Goal: Use online tool/utility: Utilize a website feature to perform a specific function

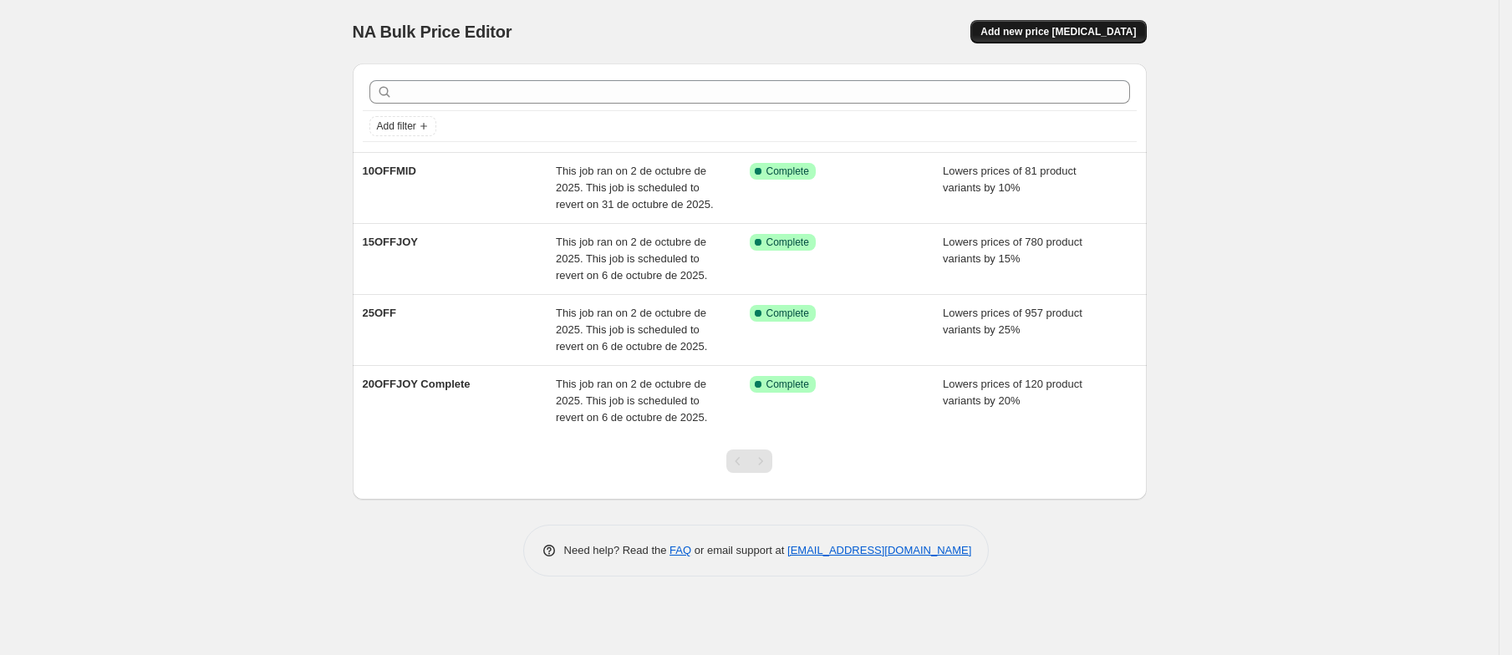
click at [1104, 32] on span "Add new price [MEDICAL_DATA]" at bounding box center [1057, 31] width 155 height 13
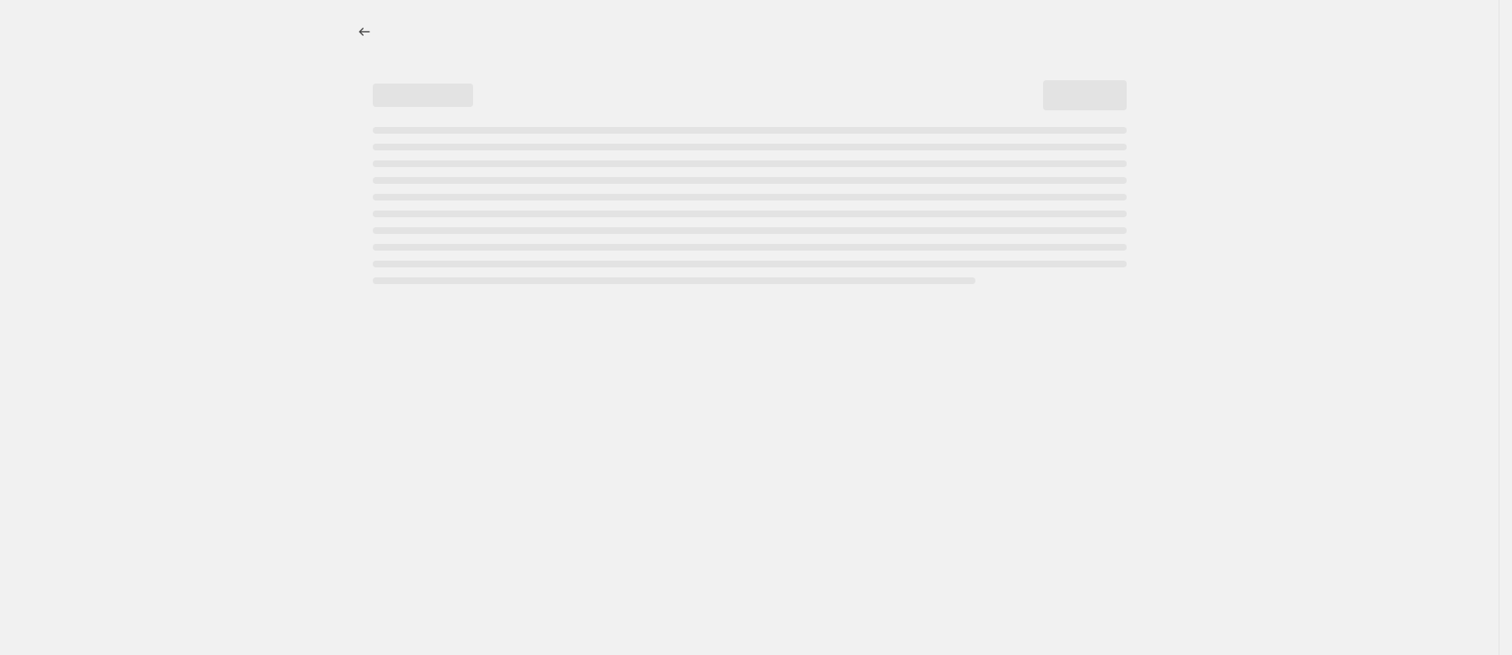
select select "percentage"
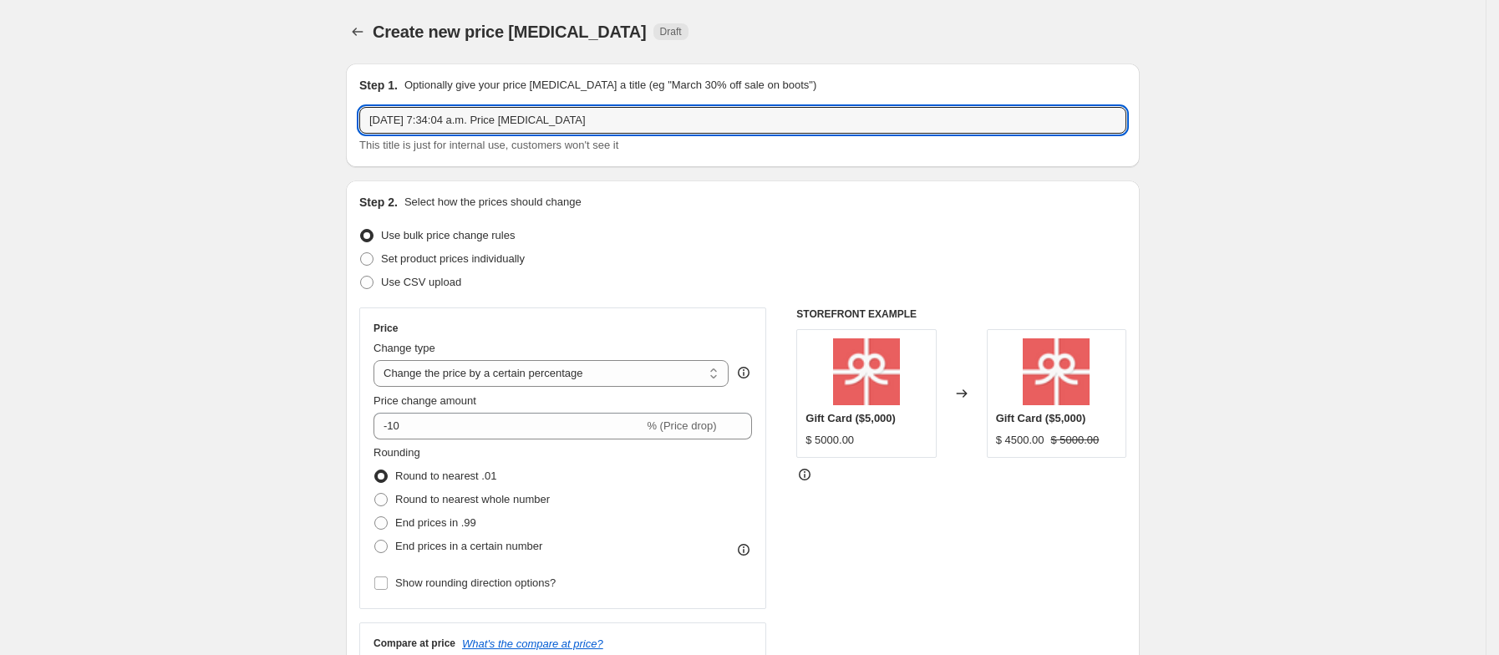
drag, startPoint x: 600, startPoint y: 130, endPoint x: 321, endPoint y: 165, distance: 281.4
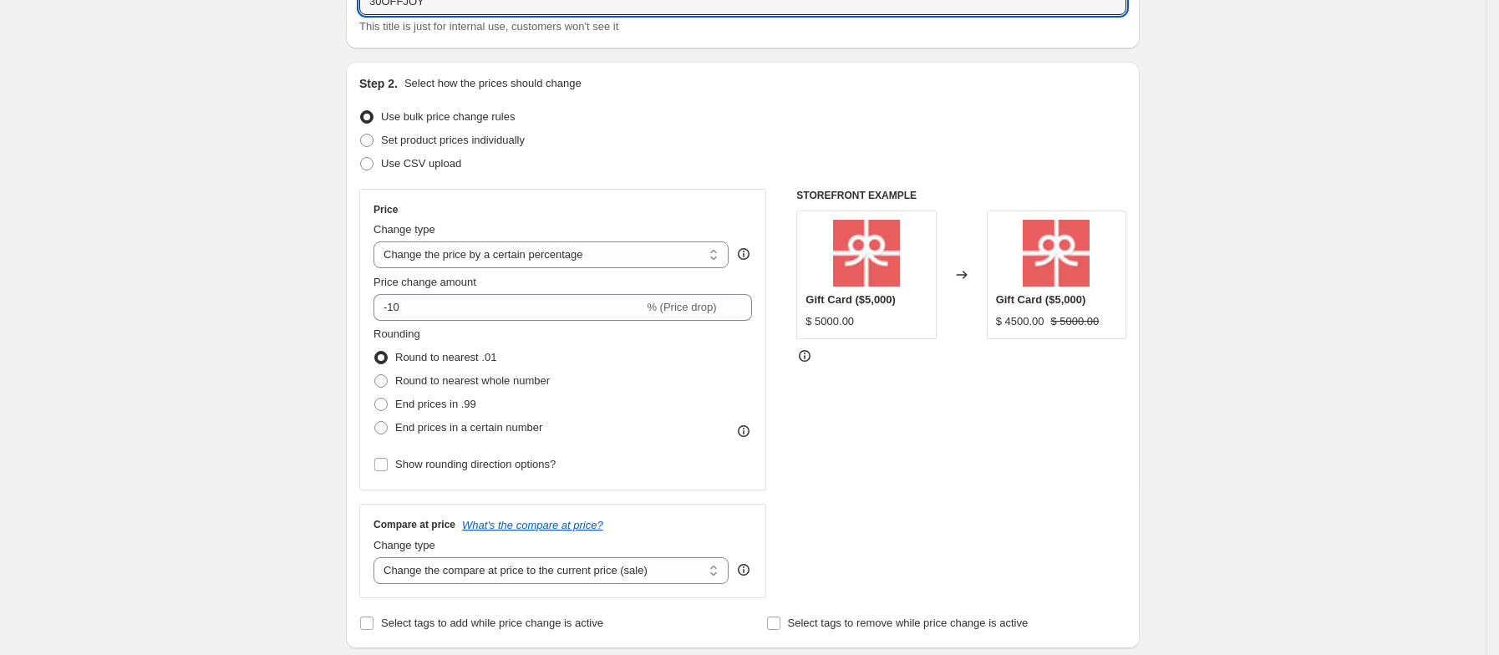
scroll to position [120, 0]
type input "30OFFJOY"
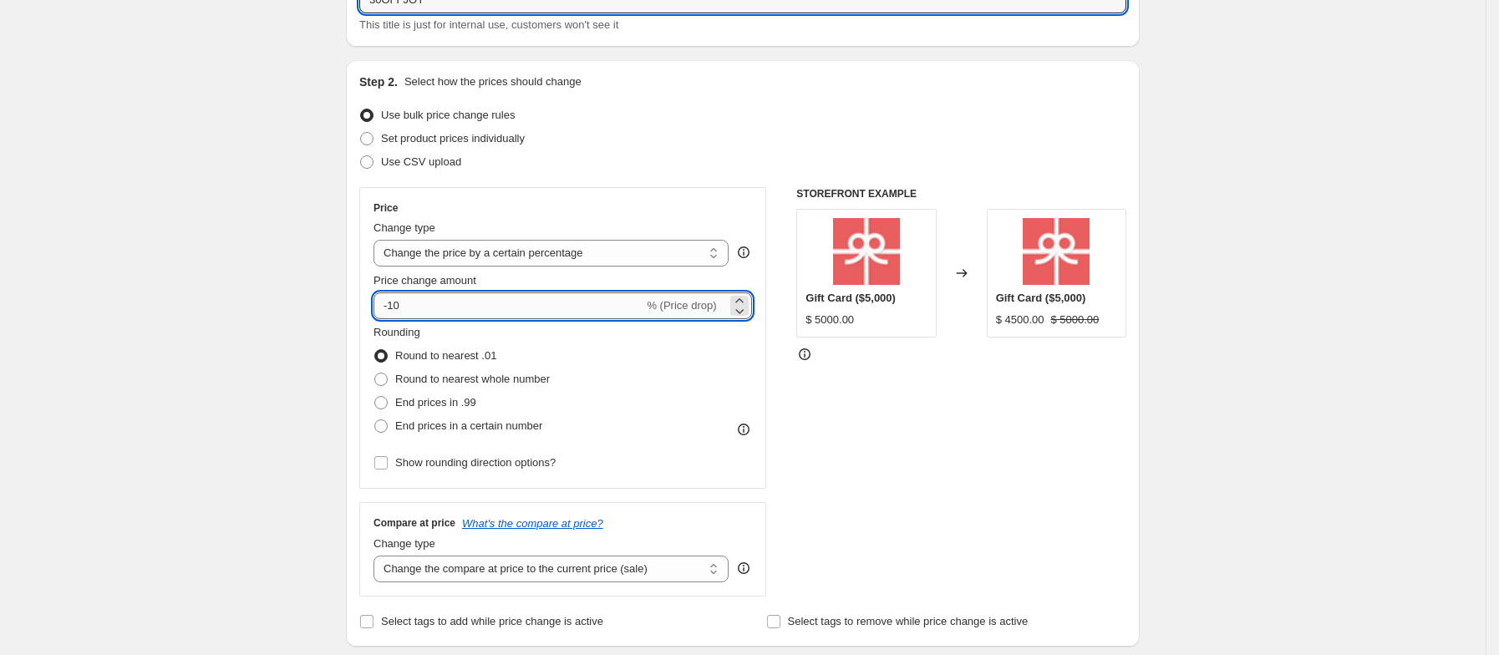
click at [445, 311] on input "-10" at bounding box center [509, 305] width 270 height 27
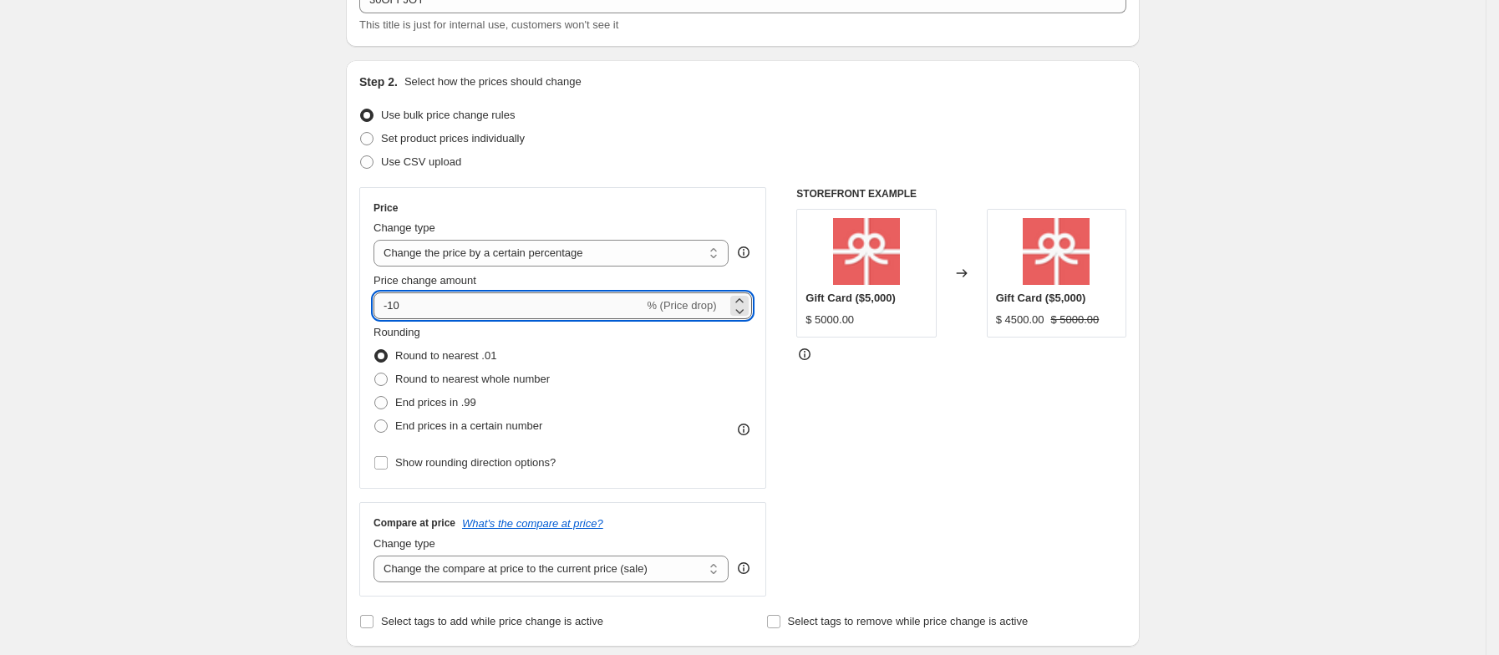
type input "-1"
type input "-30"
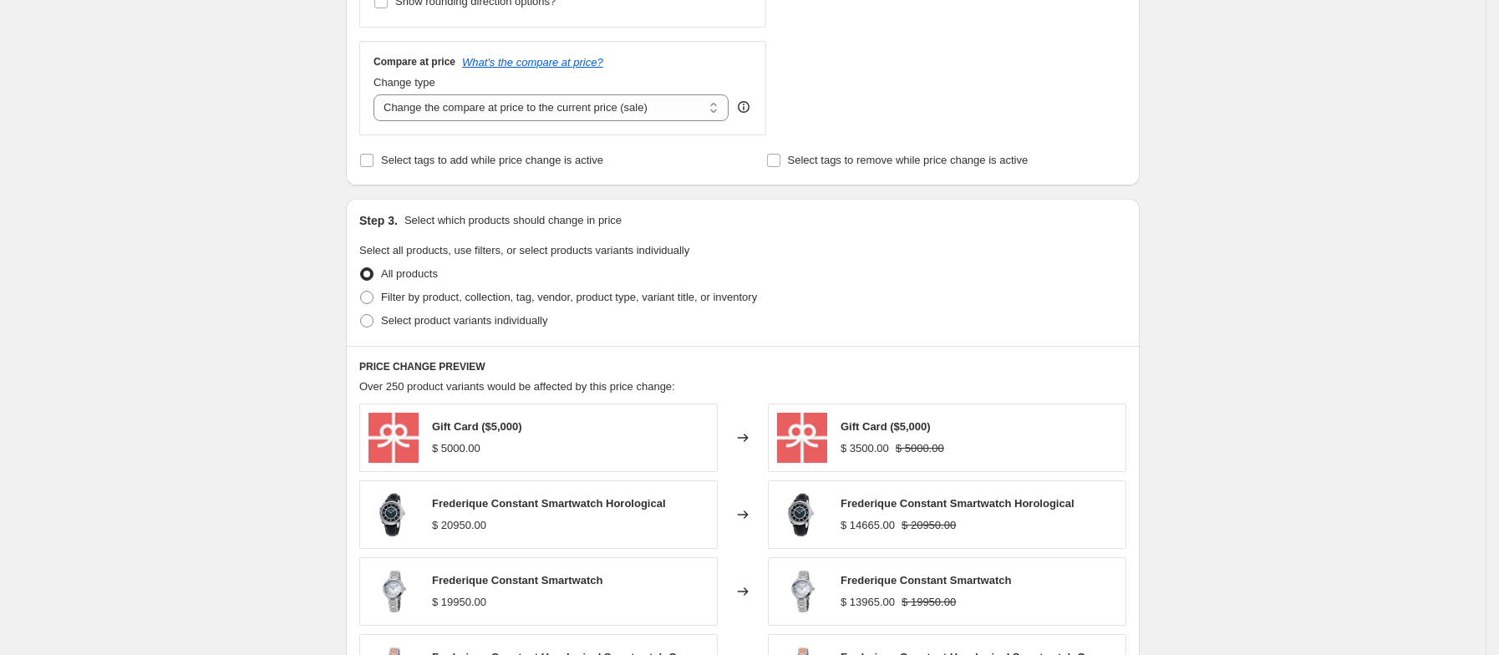
scroll to position [582, 0]
click at [369, 301] on span at bounding box center [366, 296] width 13 height 13
click at [361, 291] on input "Filter by product, collection, tag, vendor, product type, variant title, or inv…" at bounding box center [360, 290] width 1 height 1
radio input "true"
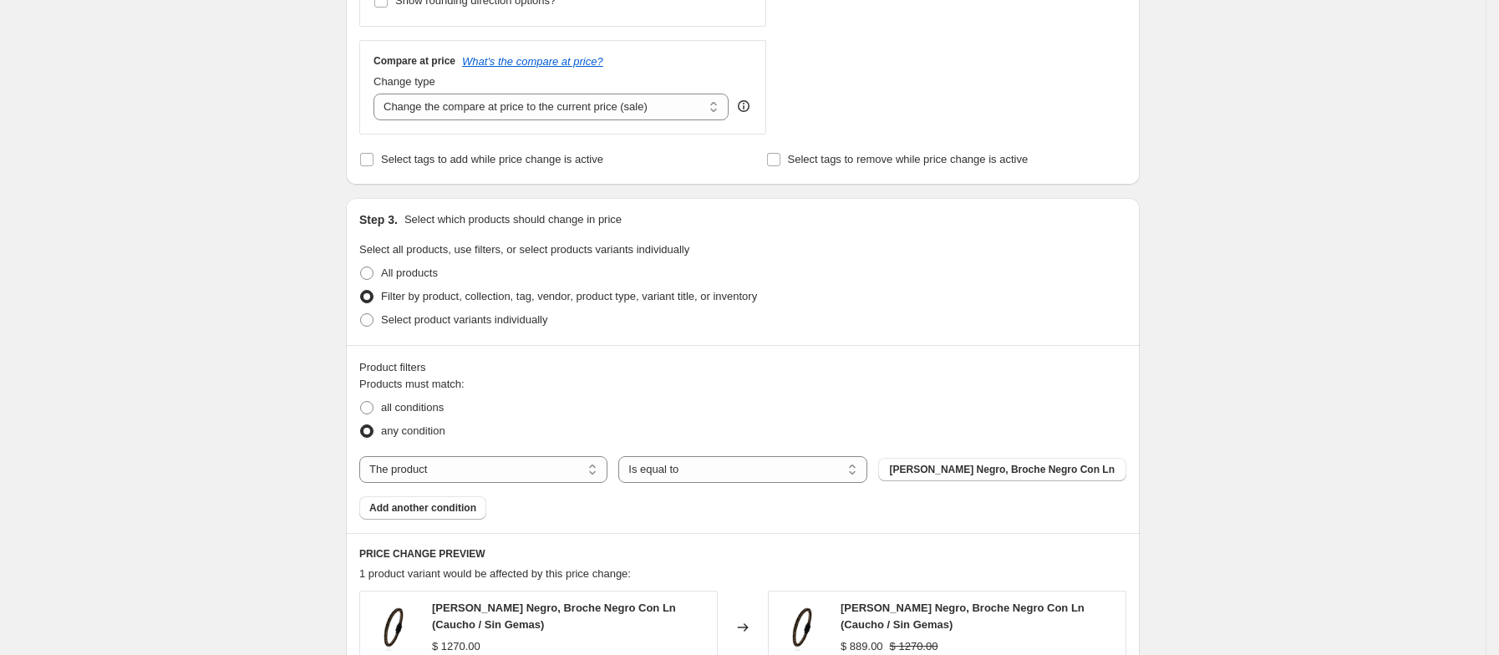
scroll to position [660, 0]
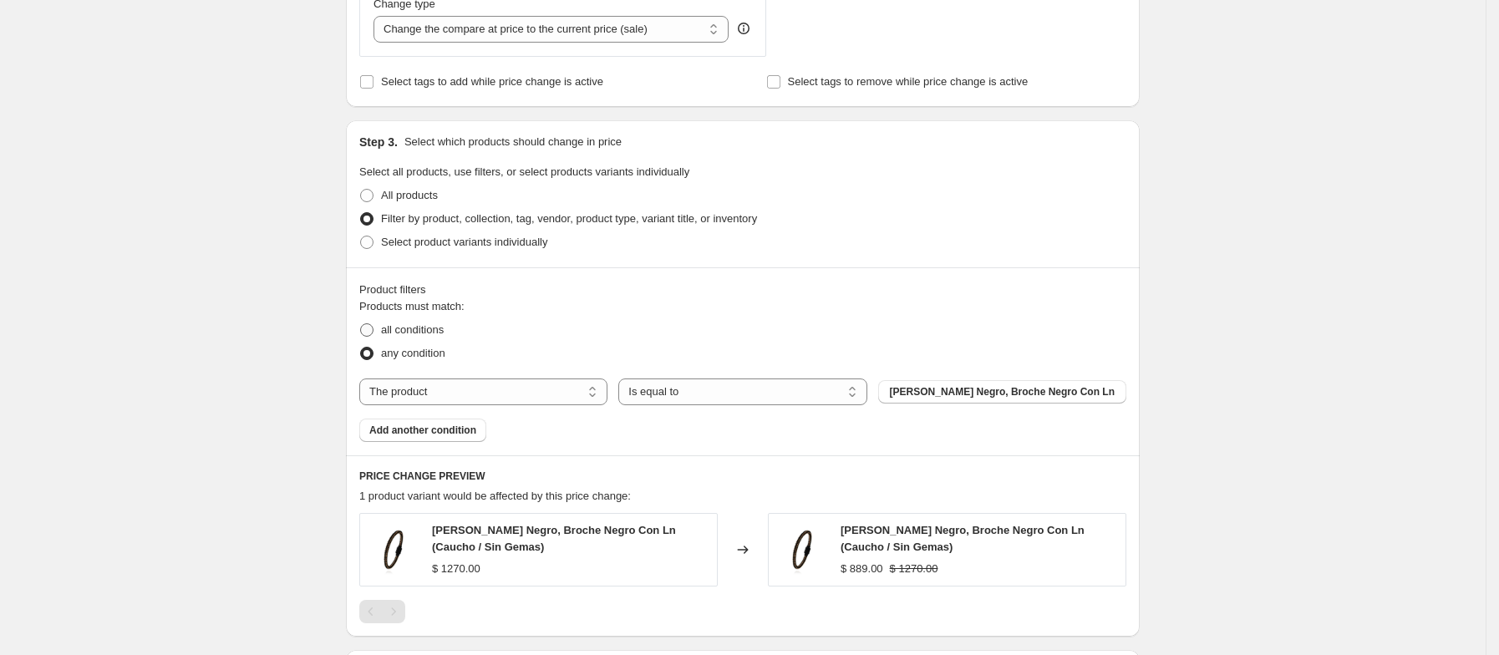
click at [374, 336] on span at bounding box center [366, 329] width 13 height 13
click at [361, 324] on input "all conditions" at bounding box center [360, 323] width 1 height 1
radio input "true"
click at [552, 383] on select "The product The product's collection The product's tag The product's vendor The…" at bounding box center [483, 392] width 248 height 27
select select "collection"
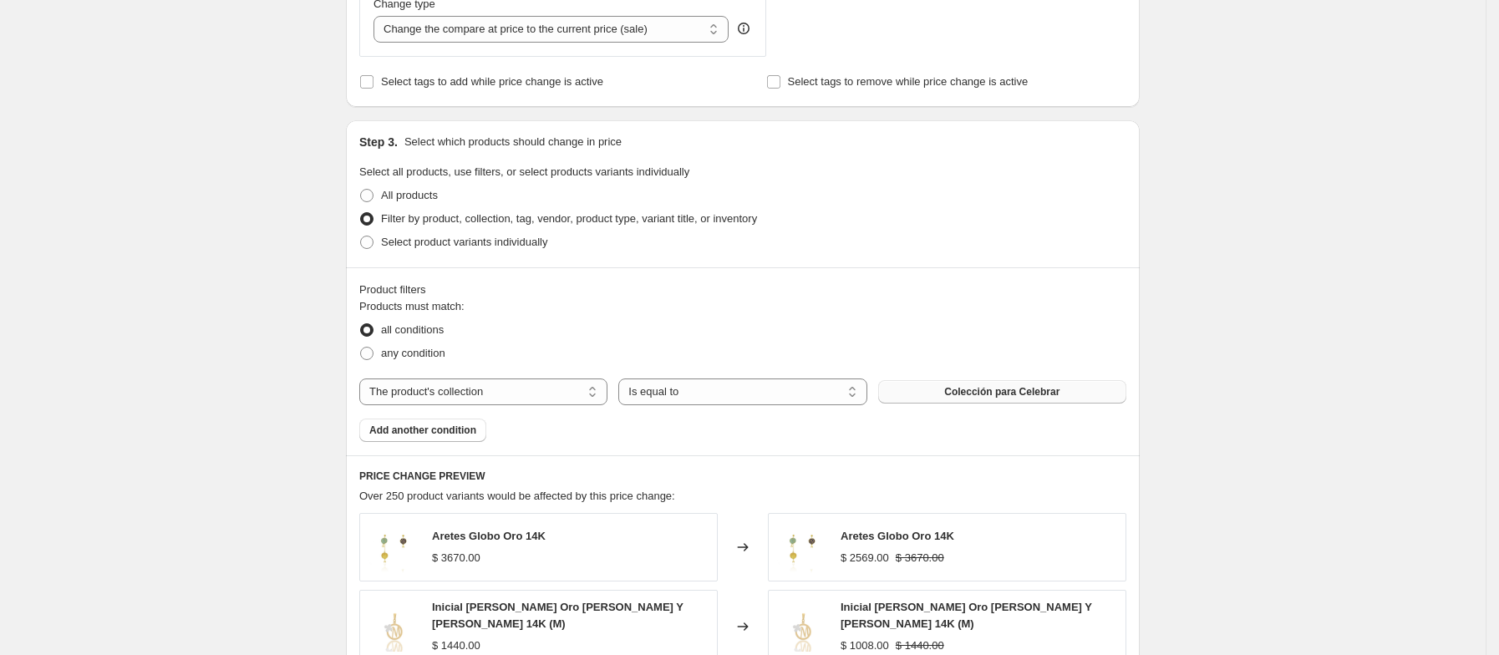
click at [968, 393] on span "Colección para Celebrar" at bounding box center [1001, 391] width 115 height 13
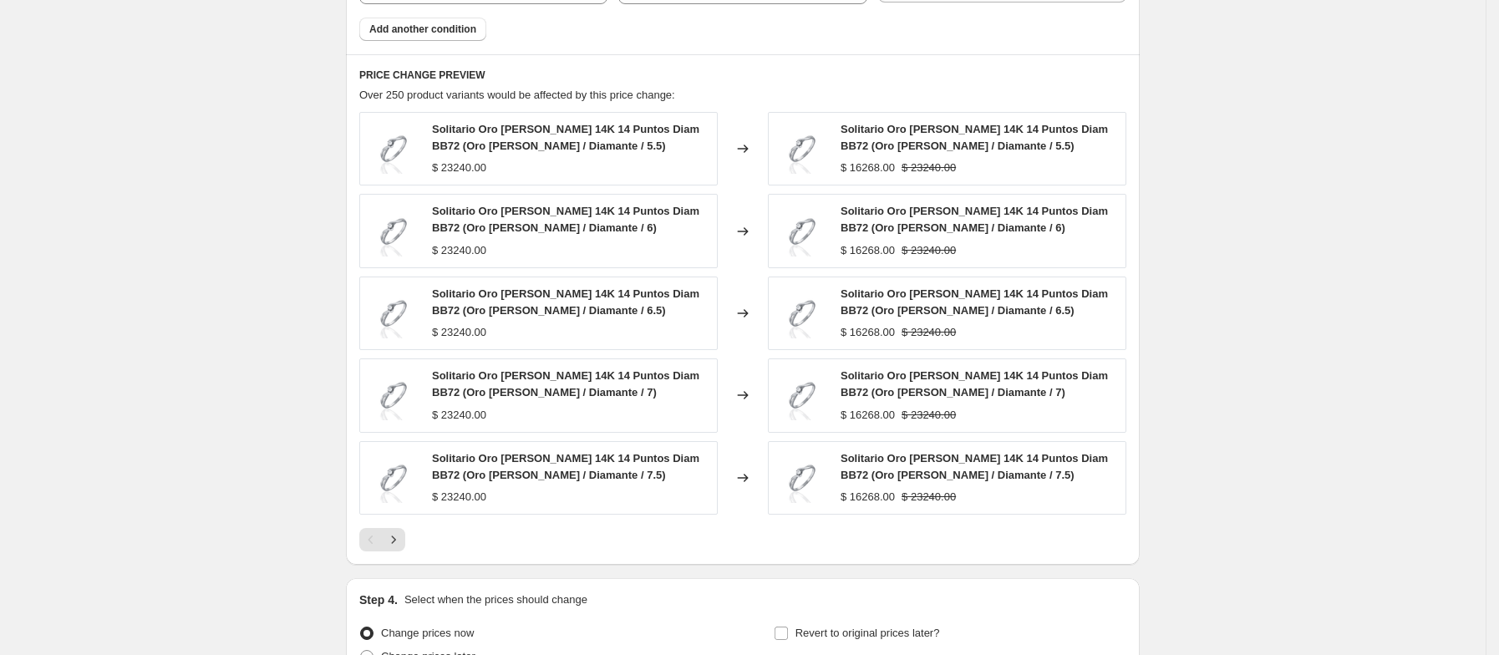
scroll to position [1236, 0]
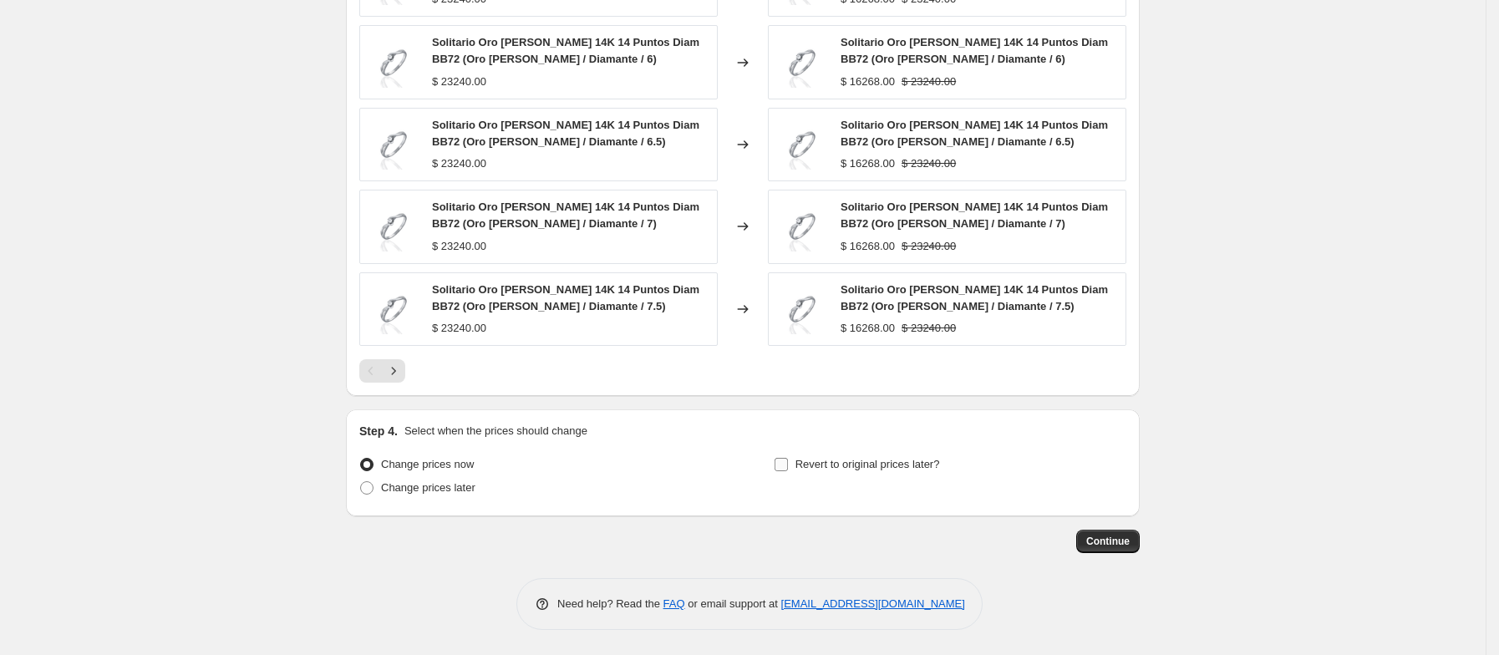
click at [926, 459] on span "Revert to original prices later?" at bounding box center [868, 464] width 145 height 13
click at [788, 459] on input "Revert to original prices later?" at bounding box center [781, 464] width 13 height 13
checkbox input "true"
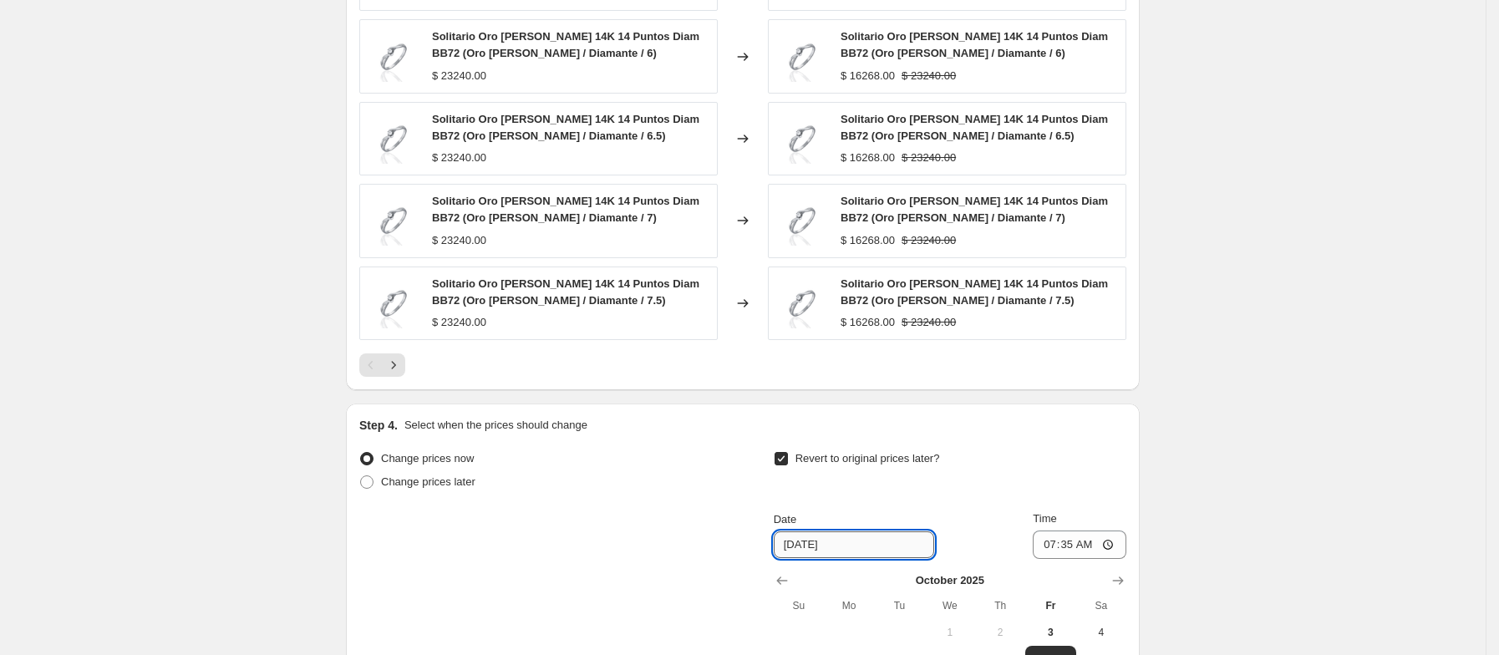
click at [847, 558] on input "10/10/2025" at bounding box center [854, 544] width 160 height 27
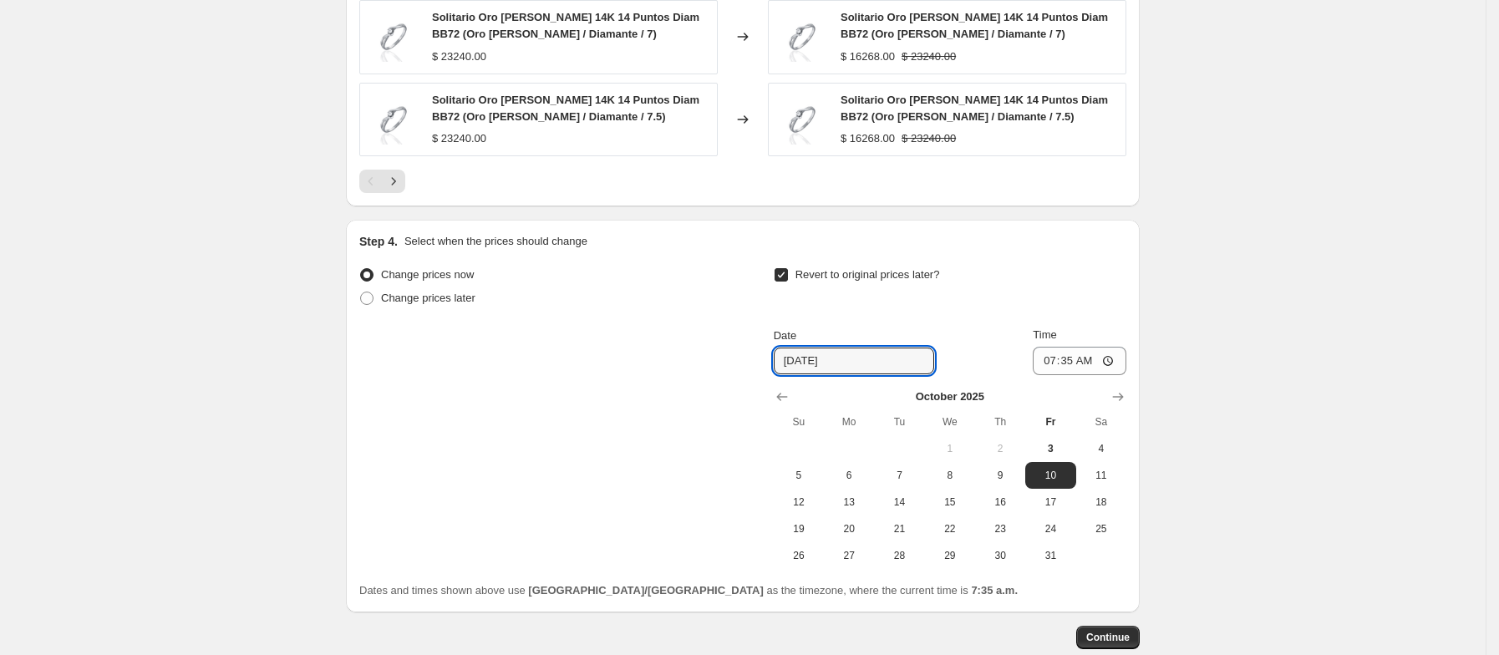
scroll to position [1421, 0]
click at [795, 481] on span "5" at bounding box center [799, 473] width 37 height 13
type input "10/5/2025"
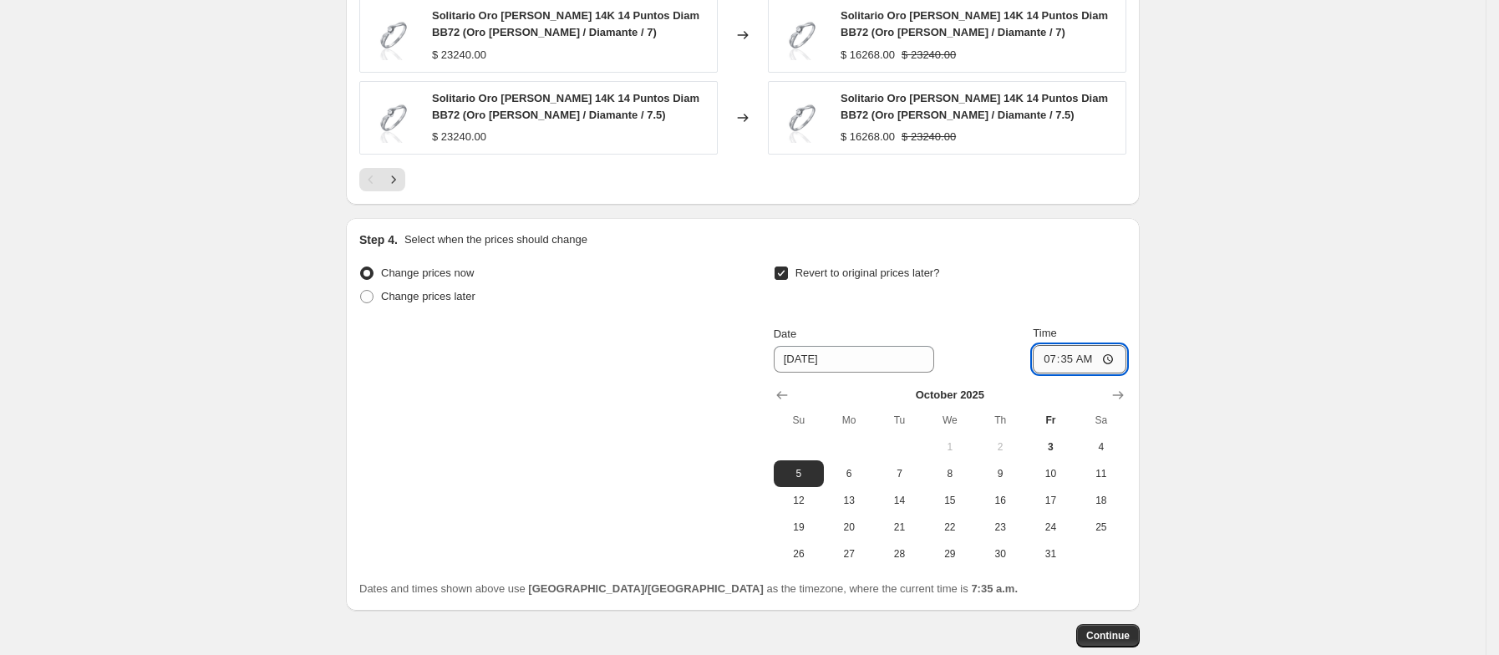
click at [1099, 371] on input "07:35" at bounding box center [1080, 359] width 94 height 28
type input "23:59"
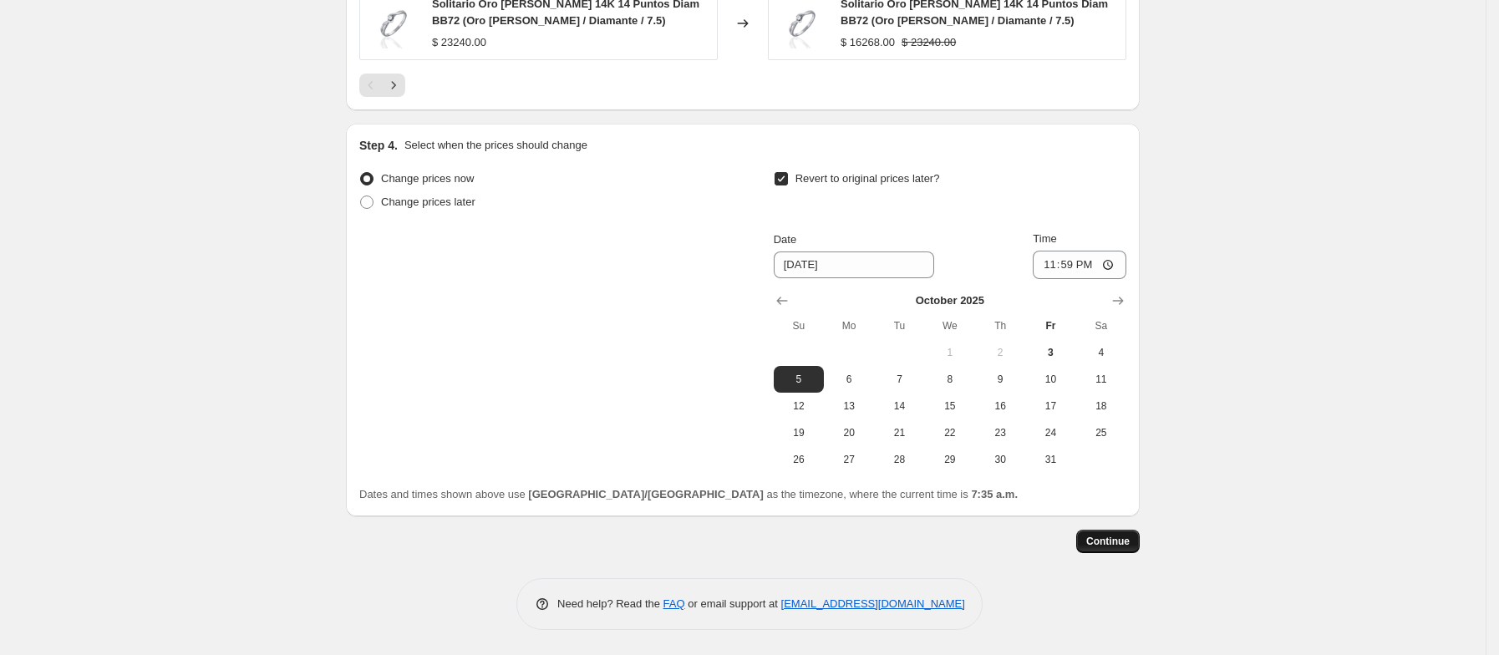
click at [1126, 539] on span "Continue" at bounding box center [1107, 541] width 43 height 13
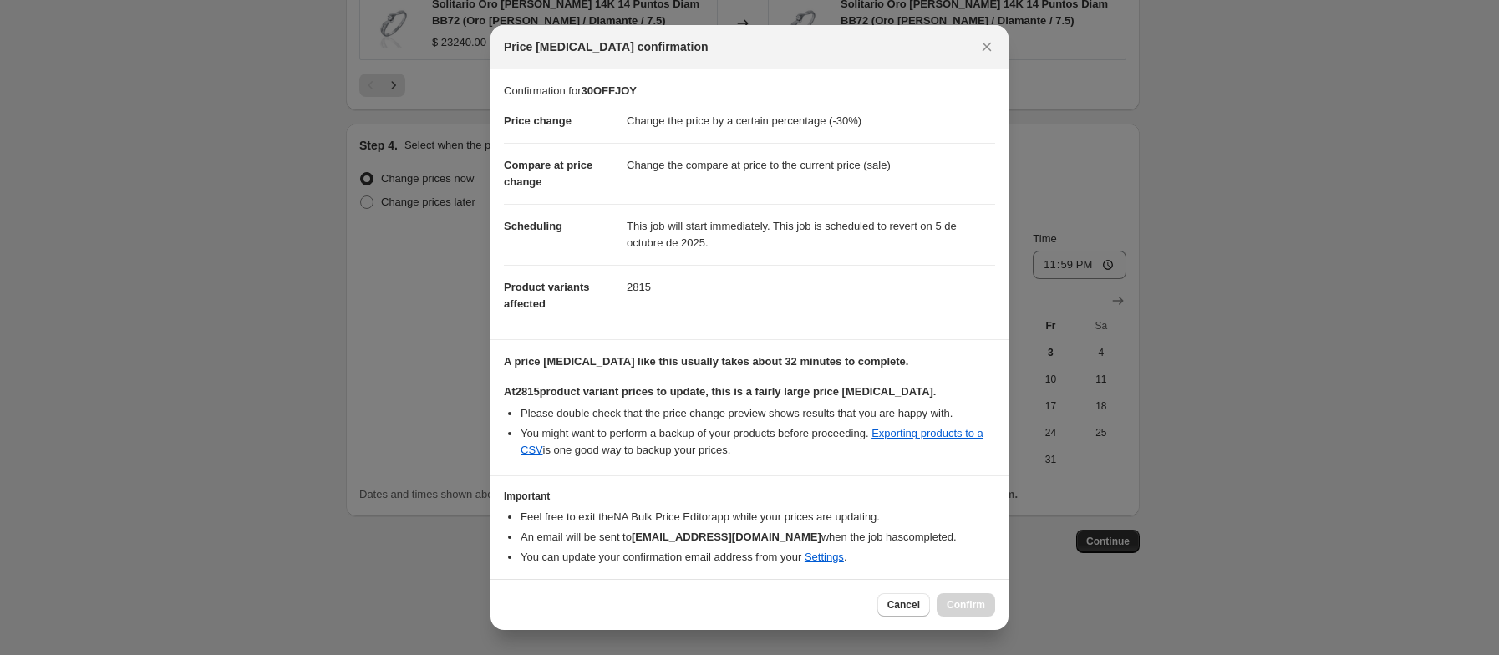
scroll to position [56, 0]
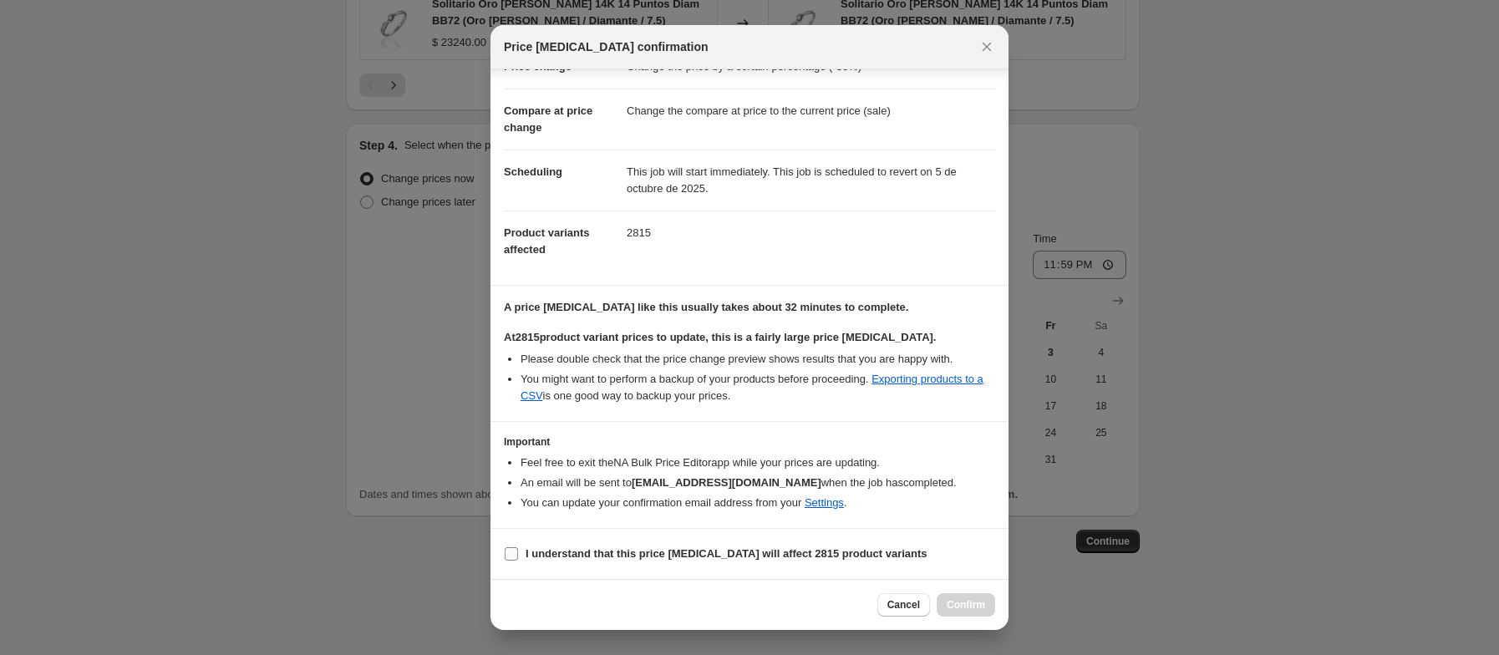
click at [506, 553] on input "I understand that this price change job will affect 2815 product variants" at bounding box center [511, 553] width 13 height 13
checkbox input "true"
click at [981, 599] on span "Confirm" at bounding box center [966, 604] width 38 height 13
